Goal: Find specific page/section: Find specific page/section

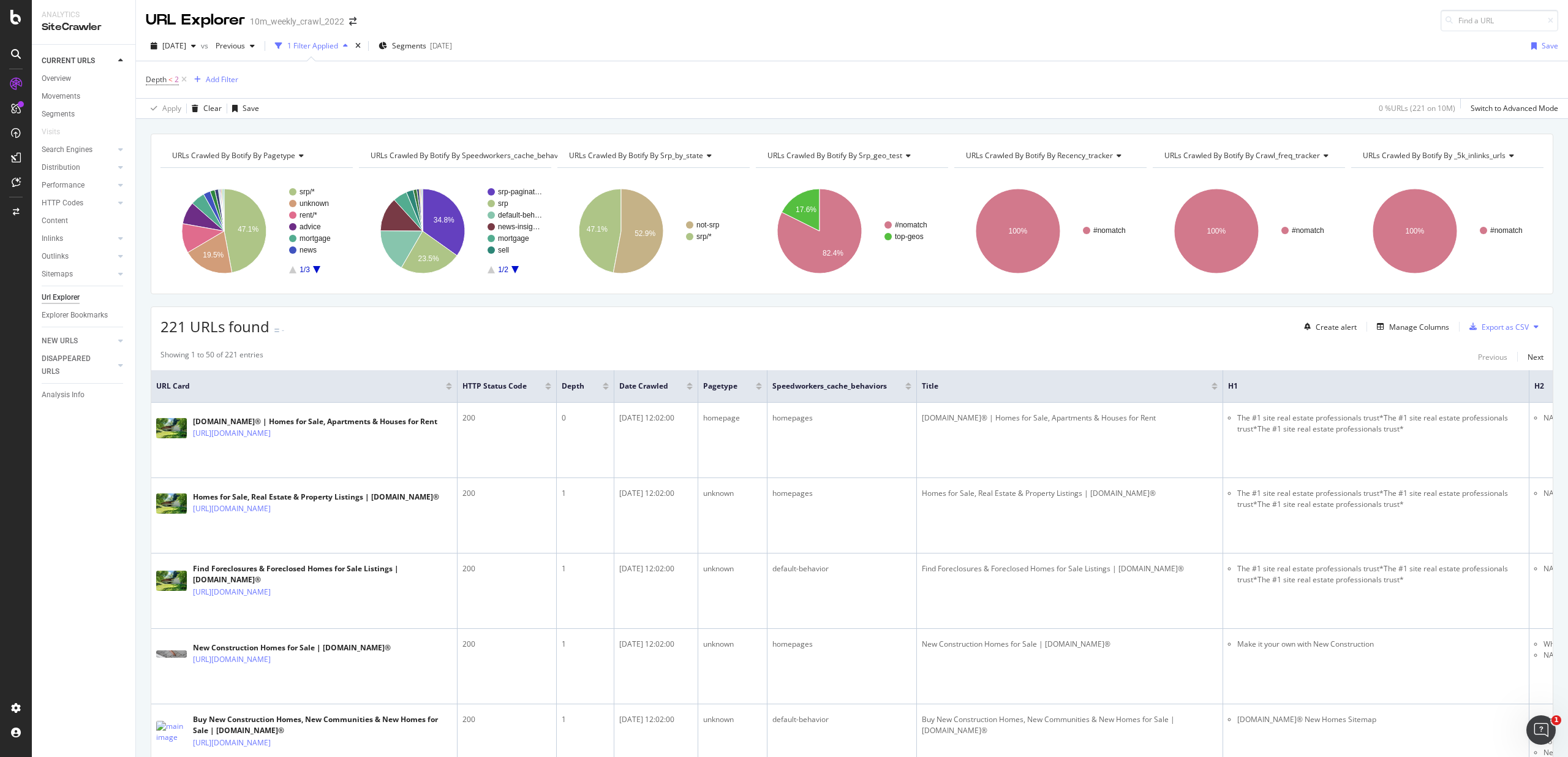
scroll to position [0, 2335]
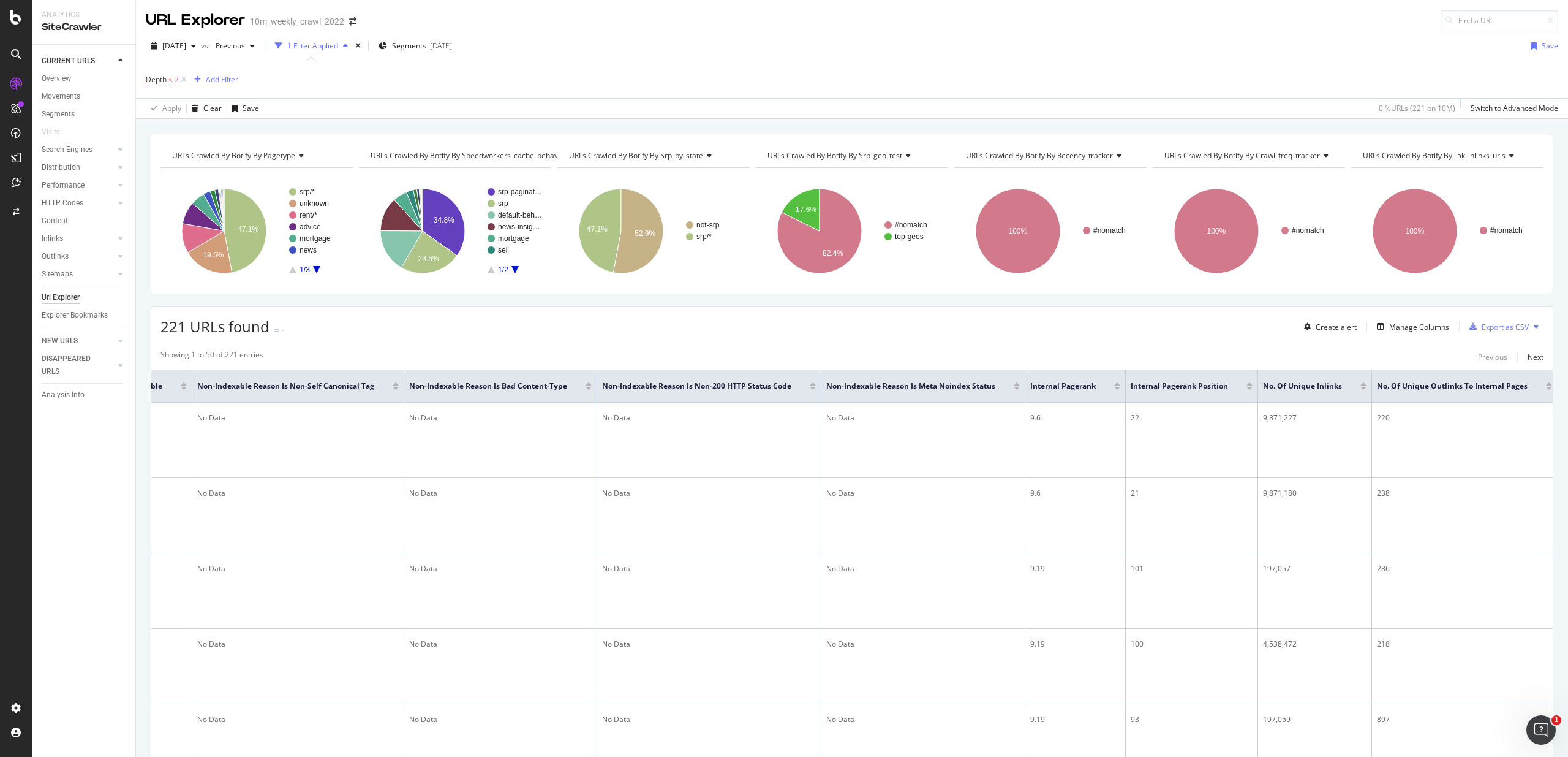
click at [172, 82] on span "<" at bounding box center [170, 79] width 4 height 10
click at [431, 82] on div "Depth < 2 Add Filter" at bounding box center [851, 80] width 1412 height 37
click at [187, 83] on icon at bounding box center [184, 79] width 10 height 13
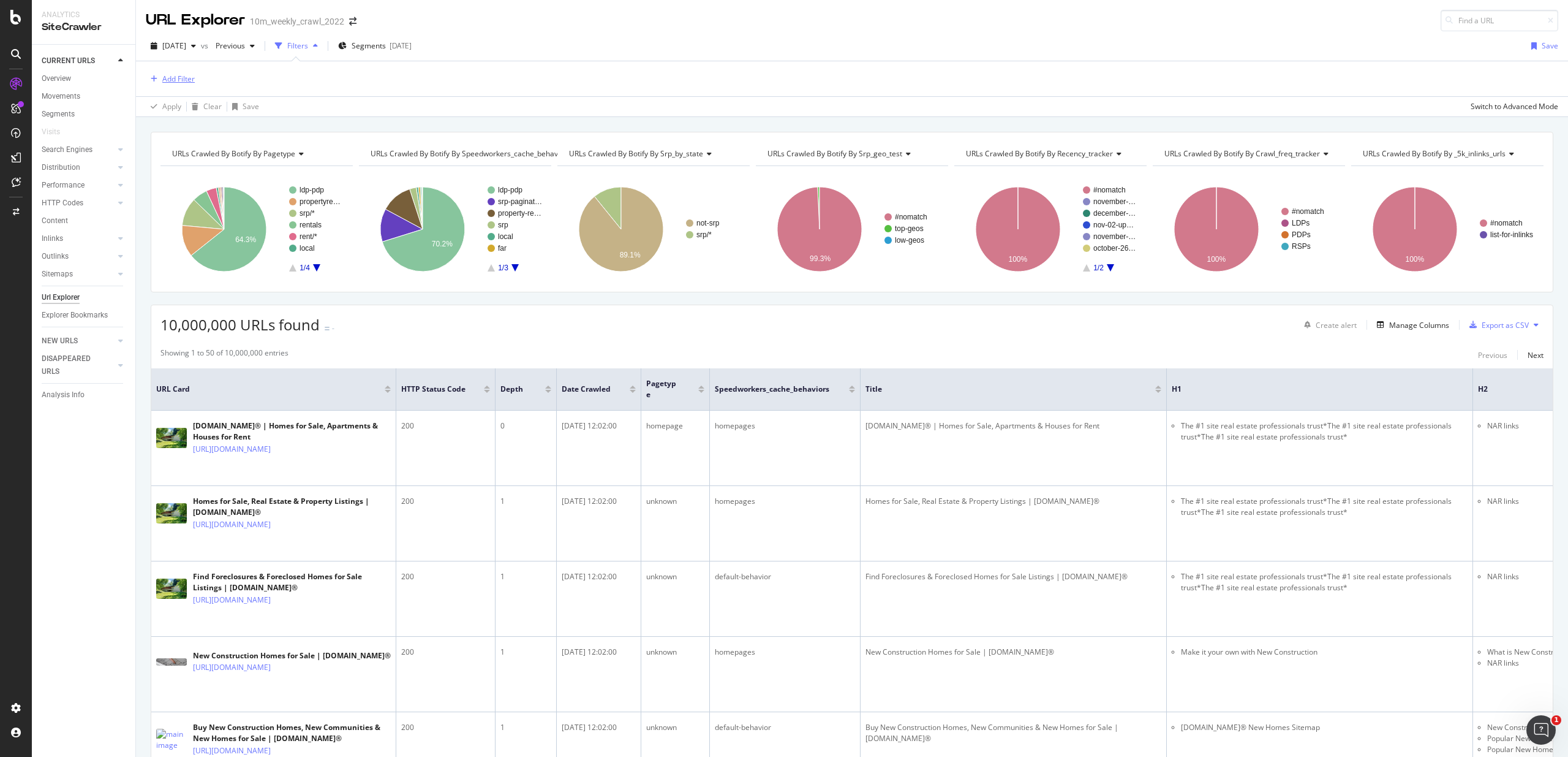
click at [184, 82] on div "Add Filter" at bounding box center [178, 78] width 32 height 10
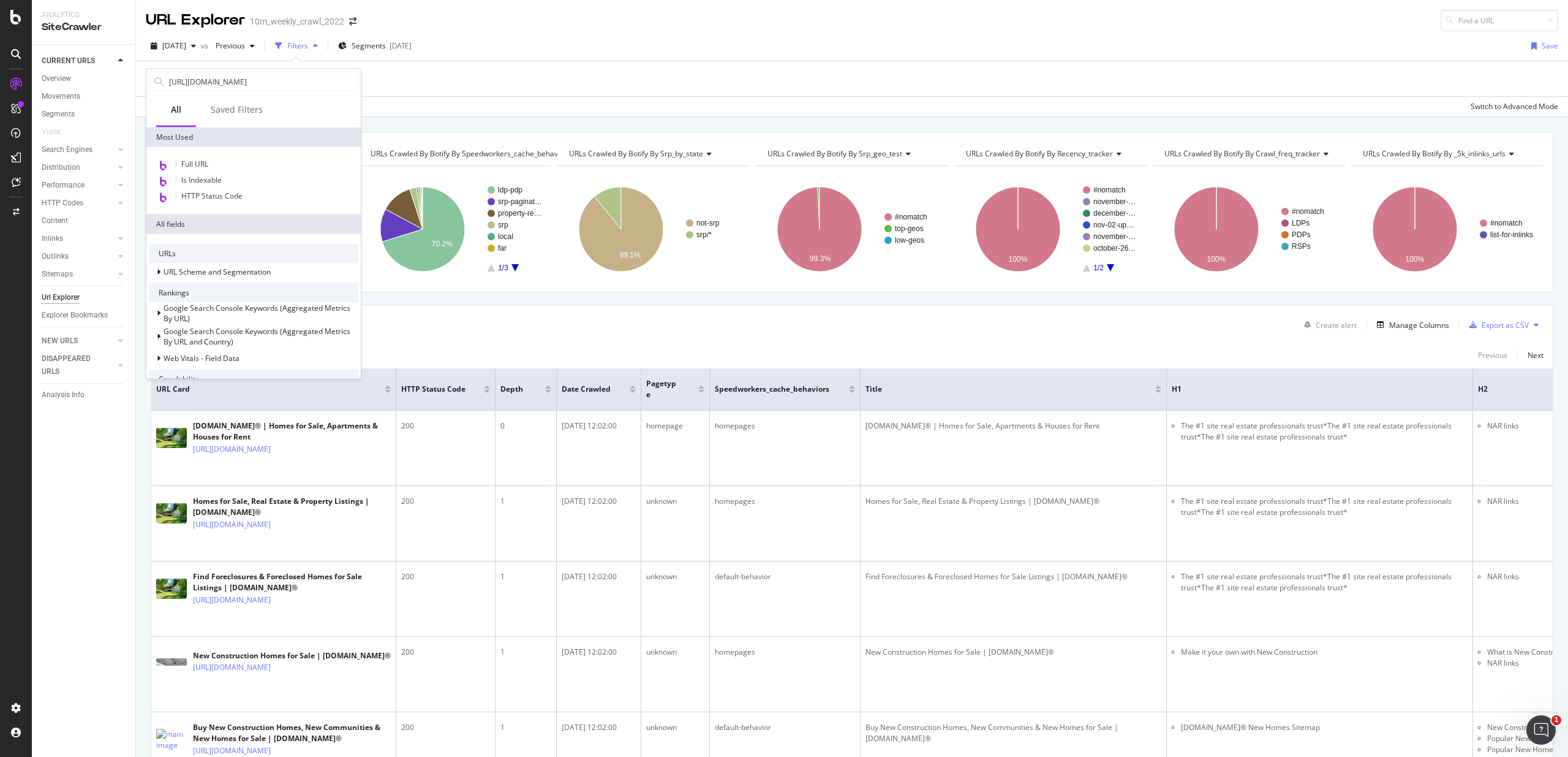
scroll to position [0, 8]
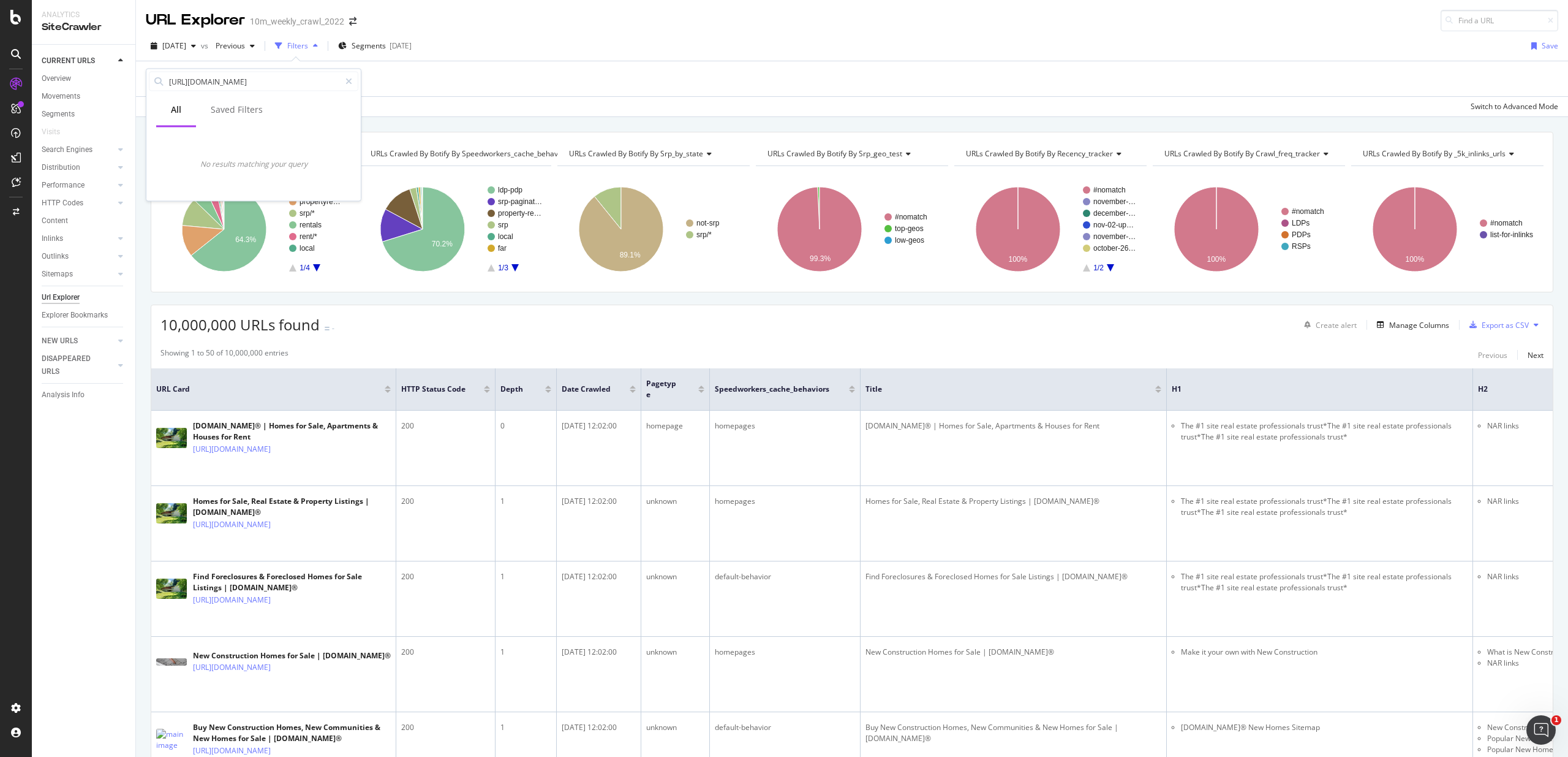
type input "[URL][DOMAIN_NAME]"
click at [431, 75] on div "Add Filter" at bounding box center [851, 79] width 1412 height 35
click at [179, 77] on div "Add Filter" at bounding box center [178, 78] width 32 height 10
click at [307, 86] on input "[URL][DOMAIN_NAME]" at bounding box center [253, 82] width 172 height 18
click at [349, 83] on icon at bounding box center [349, 82] width 7 height 8
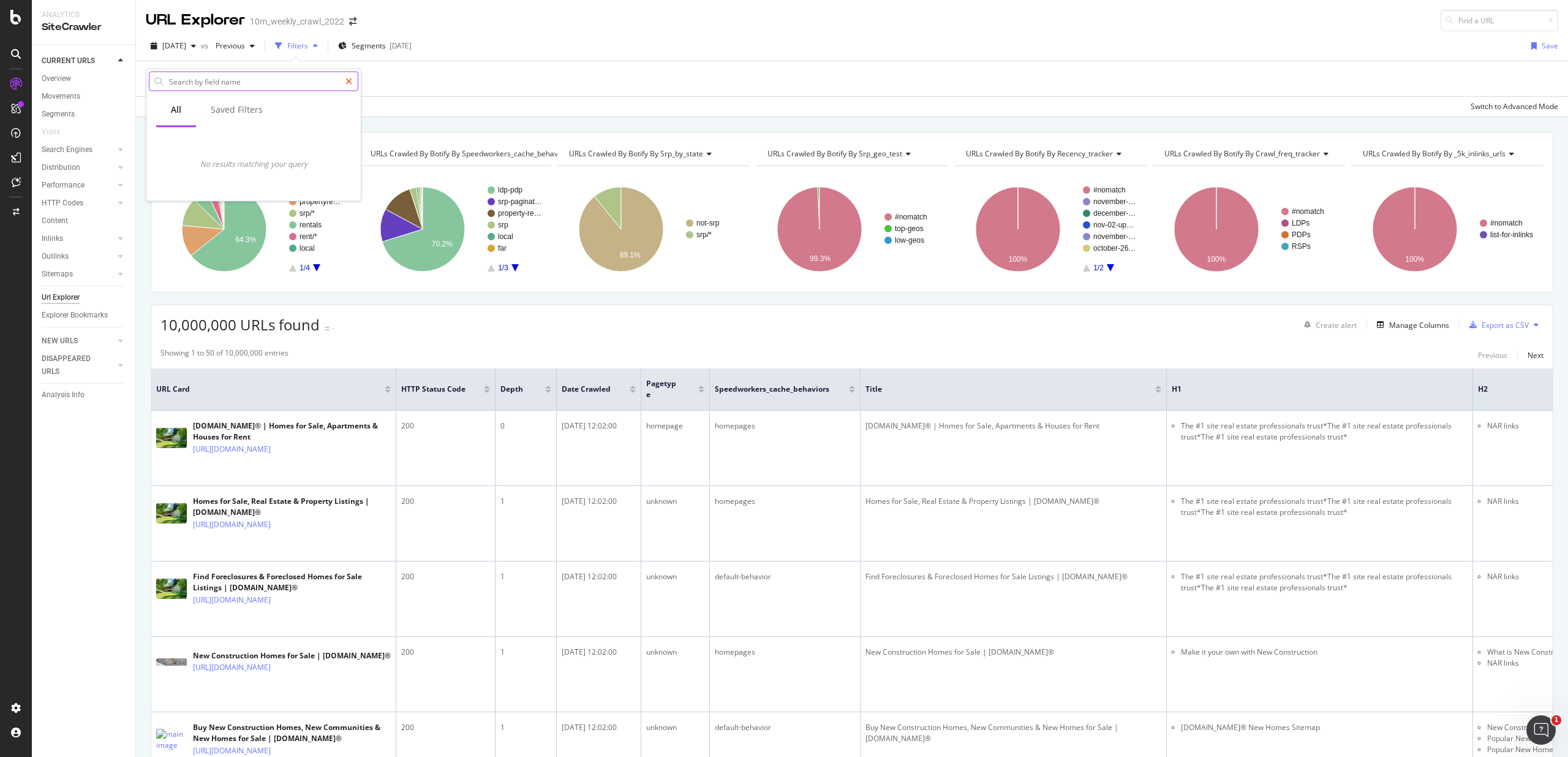
scroll to position [0, 0]
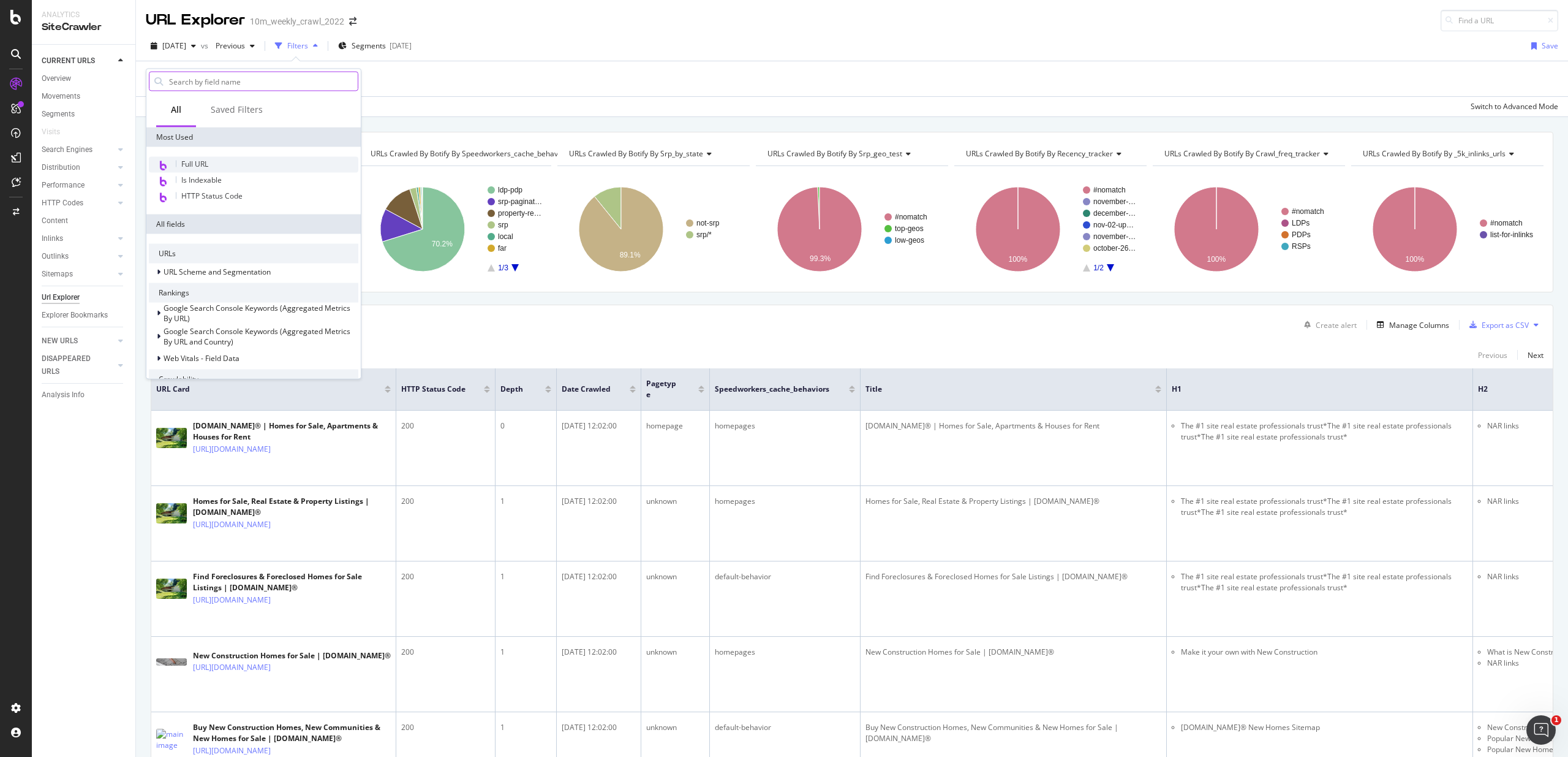
click at [203, 165] on span "Full URL" at bounding box center [195, 163] width 27 height 10
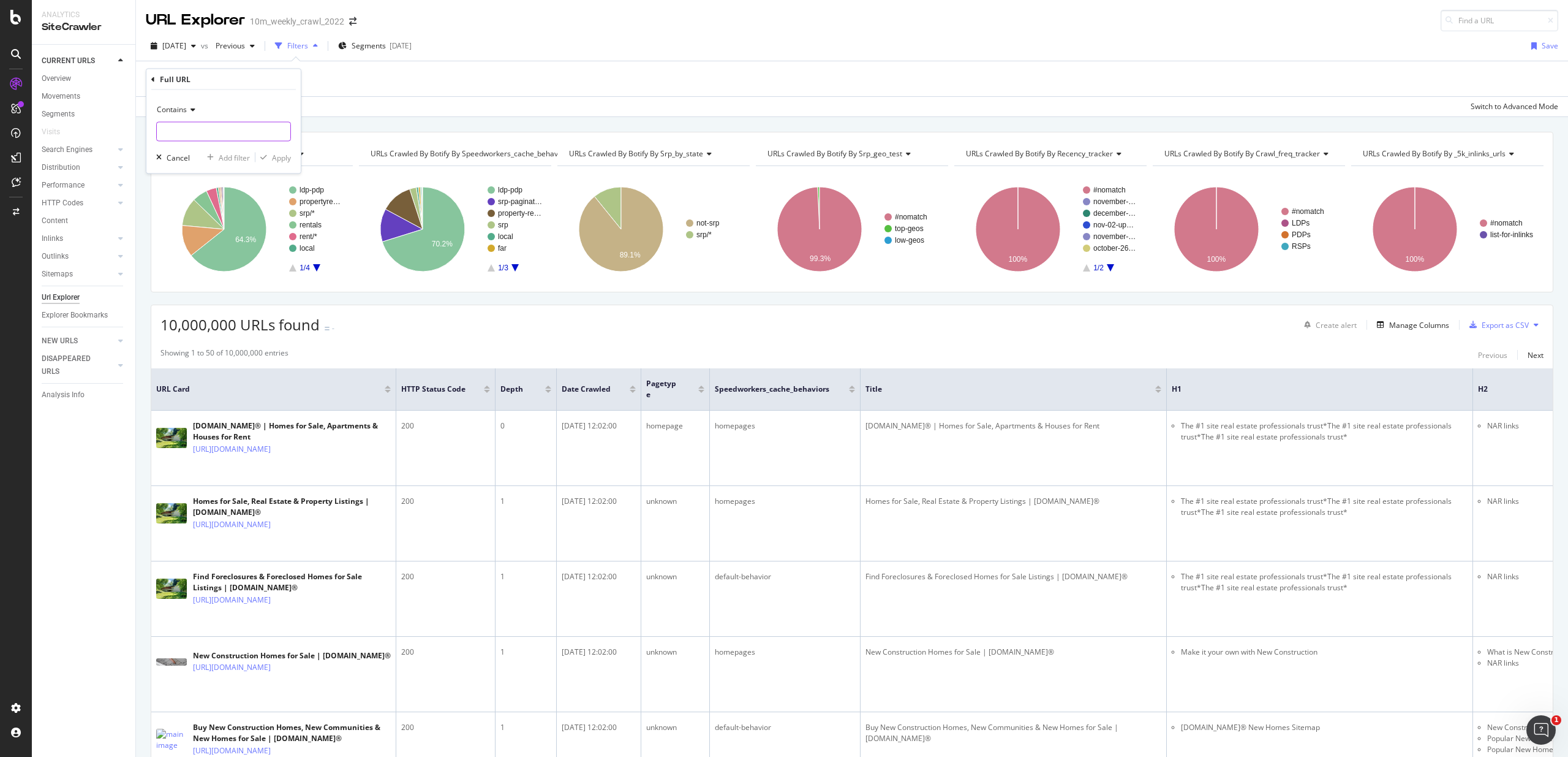
click at [188, 126] on input "text" at bounding box center [223, 132] width 133 height 20
paste input "[URL][DOMAIN_NAME]"
type input "[URL][DOMAIN_NAME]"
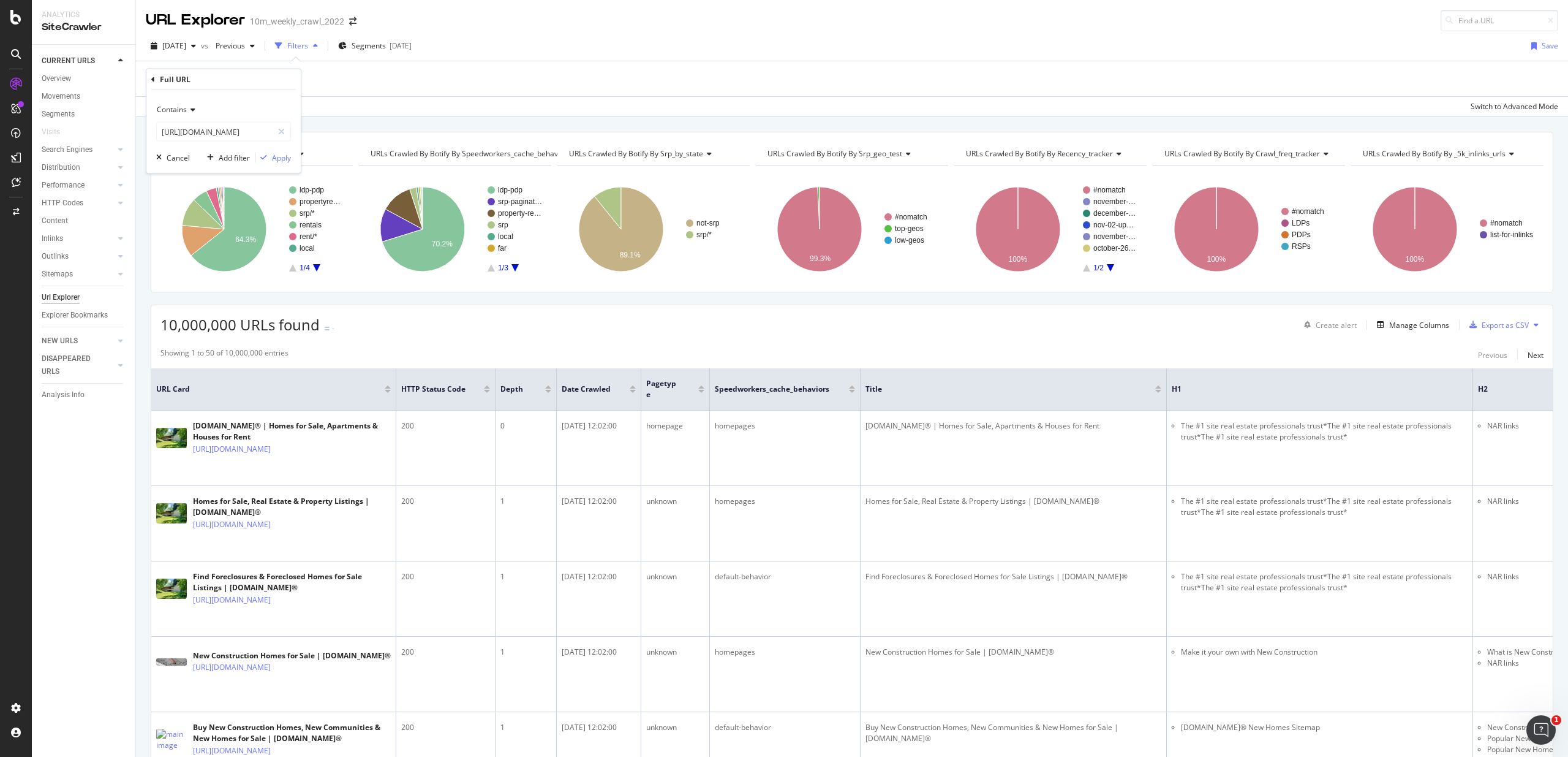
click at [292, 153] on div "Contains [URL][DOMAIN_NAME] Cancel Add filter Apply" at bounding box center [223, 132] width 154 height 83
click at [282, 156] on div "Apply" at bounding box center [281, 157] width 19 height 10
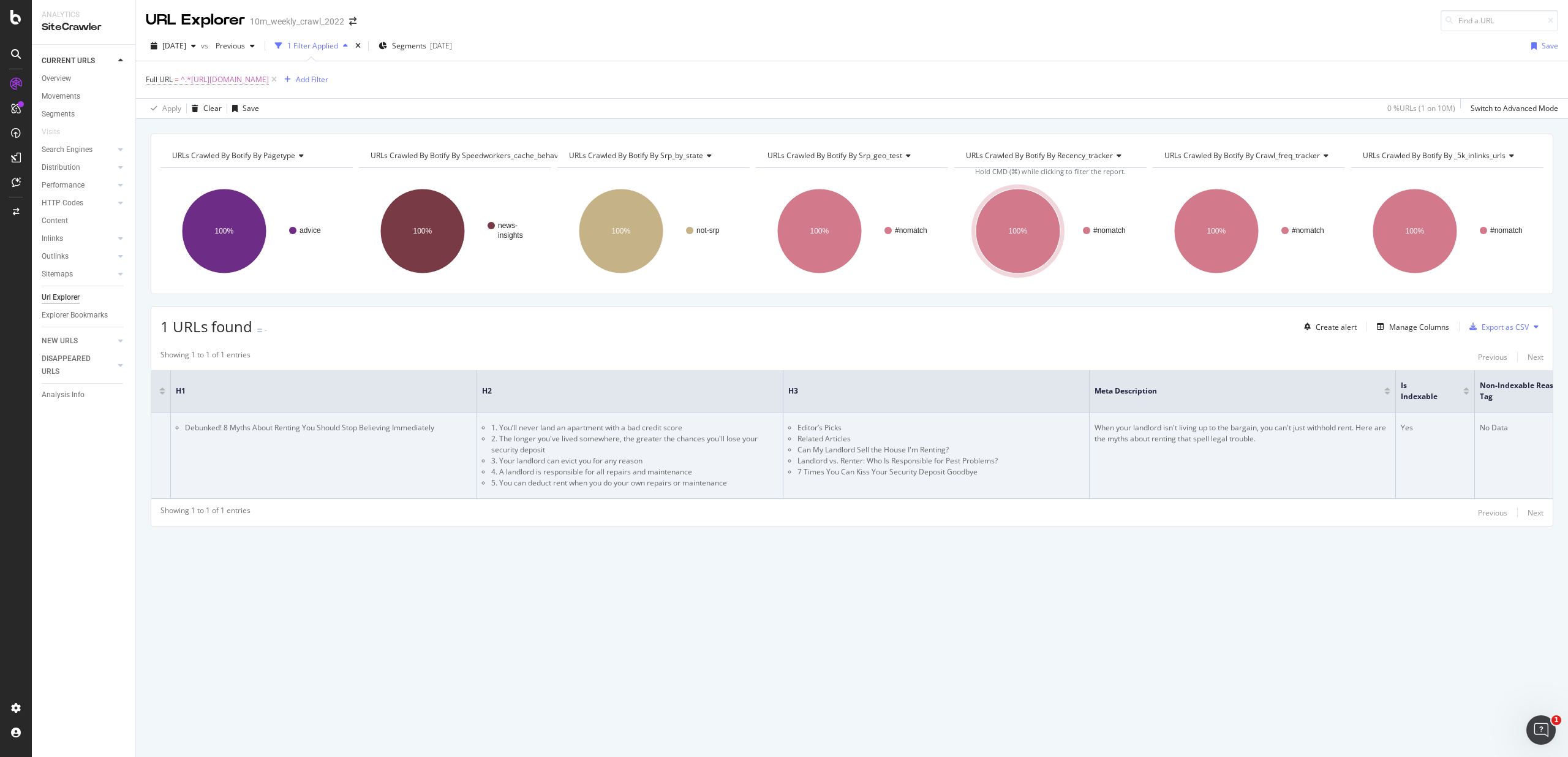
scroll to position [0, 997]
